Goal: Navigation & Orientation: Find specific page/section

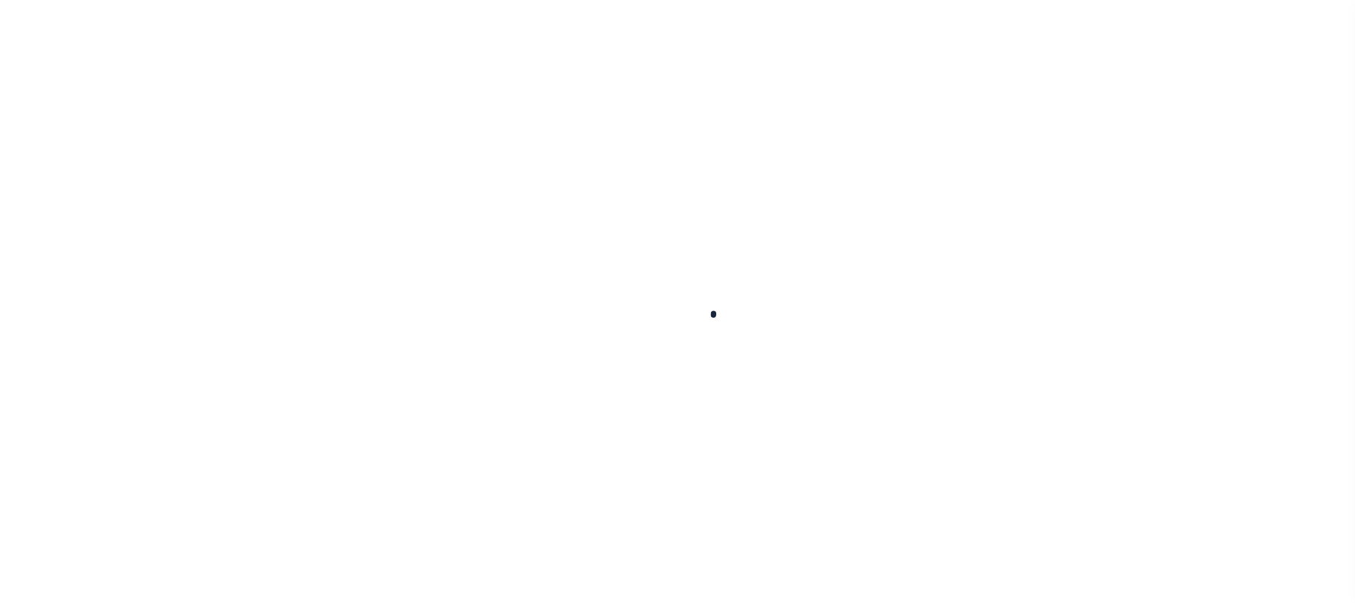
scroll to position [108, 0]
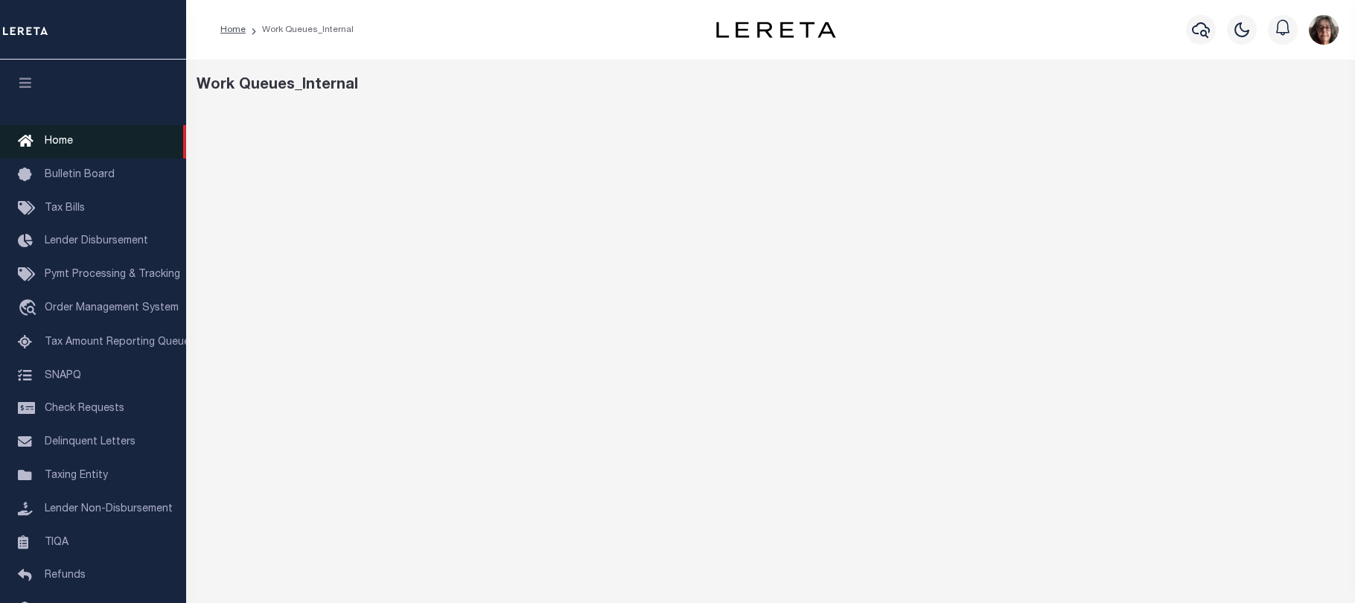
click at [50, 144] on span "Home" at bounding box center [59, 141] width 28 height 10
